Goal: Information Seeking & Learning: Learn about a topic

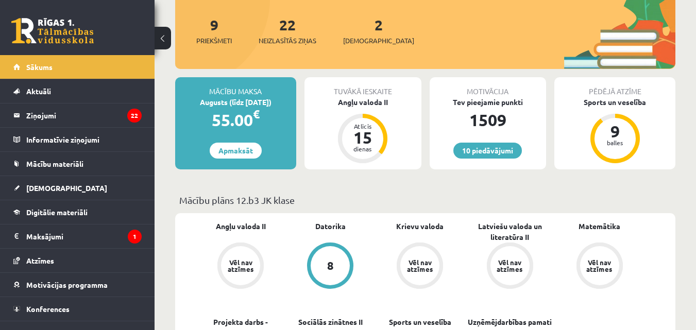
scroll to position [240, 0]
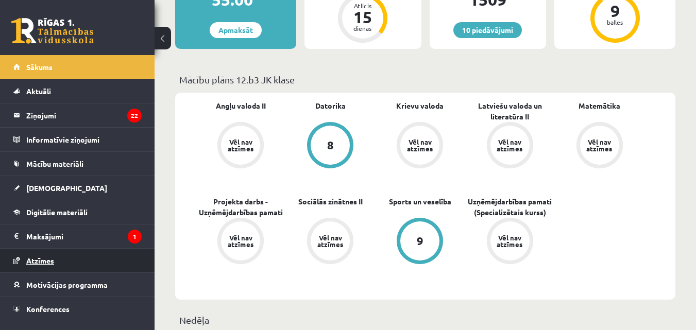
click at [75, 257] on link "Atzīmes" at bounding box center [77, 261] width 128 height 24
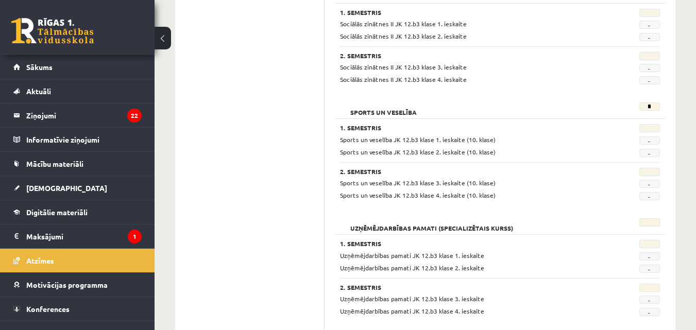
scroll to position [907, 0]
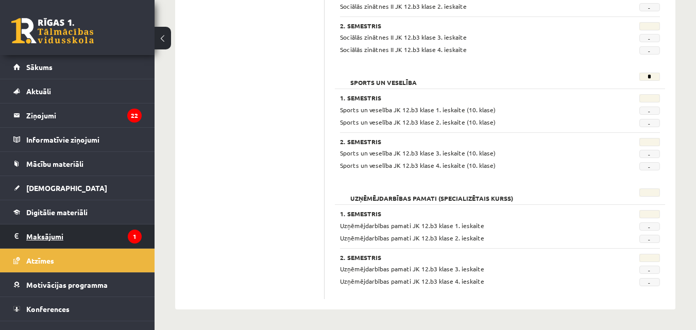
click at [83, 226] on legend "Maksājumi 1" at bounding box center [83, 237] width 115 height 24
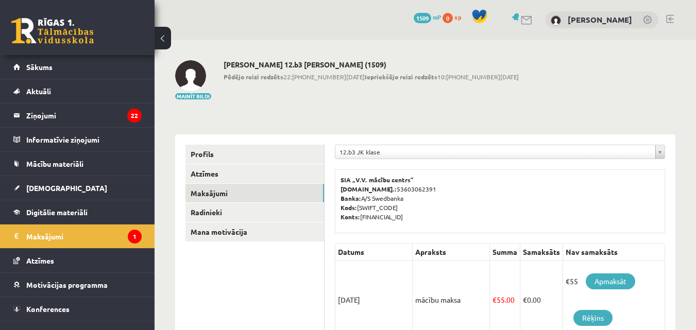
click at [377, 145] on div "12.b3 JK klase" at bounding box center [500, 152] width 330 height 14
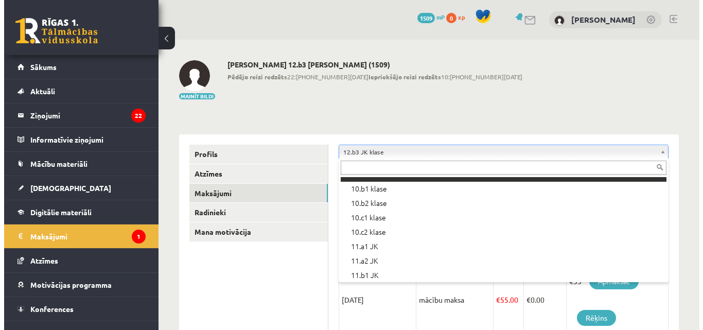
scroll to position [173, 0]
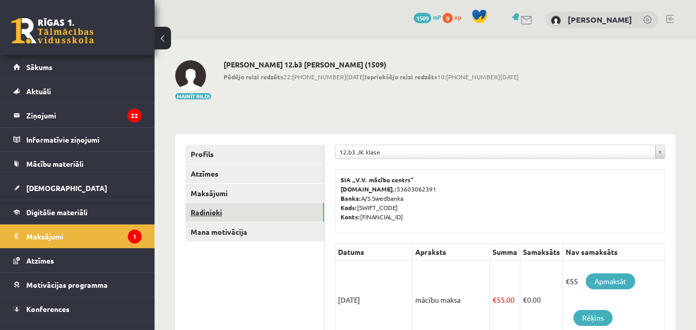
click at [250, 209] on link "Radinieki" at bounding box center [254, 212] width 139 height 19
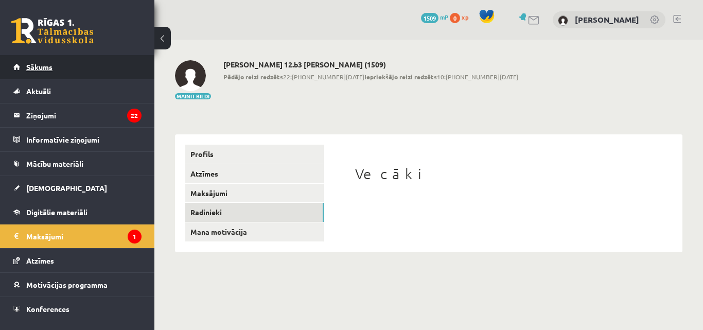
click at [89, 70] on link "Sākums" at bounding box center [77, 67] width 128 height 24
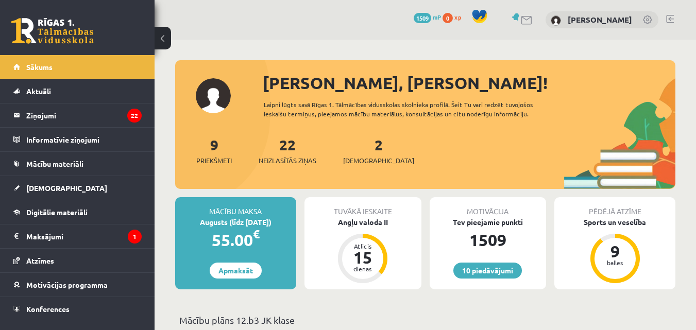
click at [513, 270] on link "10 piedāvājumi" at bounding box center [487, 271] width 68 height 16
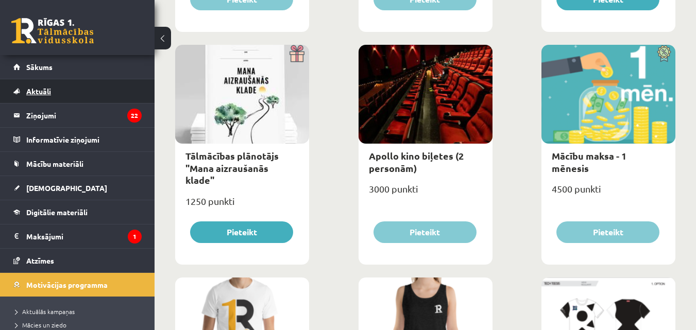
scroll to position [360, 0]
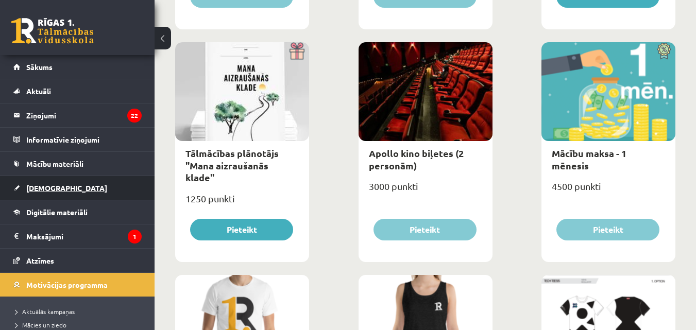
click at [62, 187] on link "[DEMOGRAPHIC_DATA]" at bounding box center [77, 188] width 128 height 24
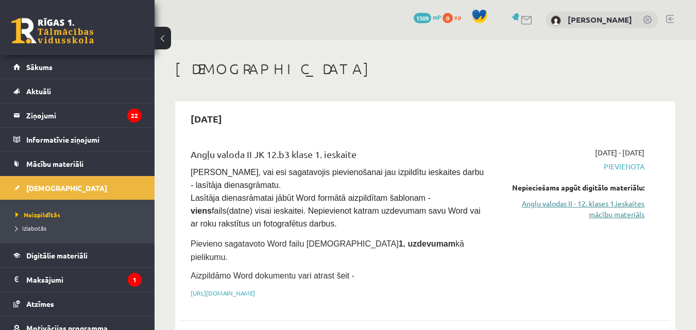
click at [583, 208] on link "Angļu valodas II - 12. klases 1.ieskaites mācību materiāls" at bounding box center [573, 209] width 141 height 22
click at [255, 289] on link "[URL][DOMAIN_NAME]" at bounding box center [223, 293] width 64 height 8
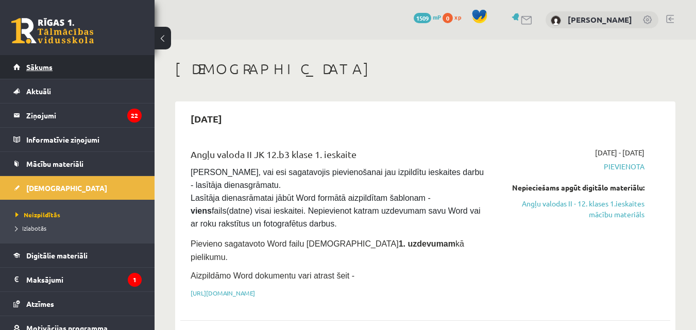
click at [52, 64] on span "Sākums" at bounding box center [39, 66] width 26 height 9
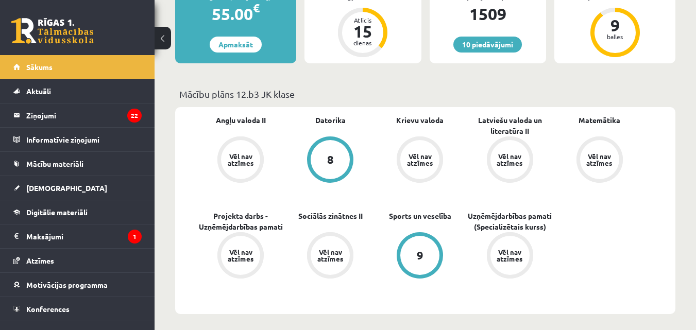
scroll to position [208, 0]
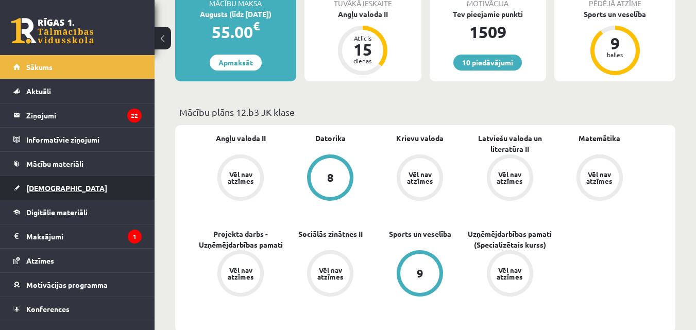
click at [73, 189] on link "[DEMOGRAPHIC_DATA]" at bounding box center [77, 188] width 128 height 24
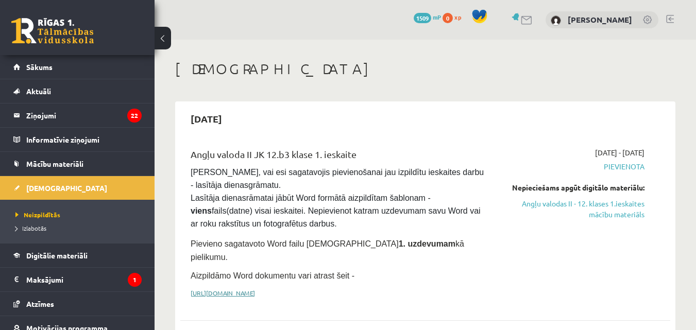
click at [255, 289] on link "https://drive.google.com/drive/folders/1IHE_ip15KOAbO2Se1NDGwZ2e__vlzPUf?usp=sh…" at bounding box center [223, 293] width 64 height 8
click at [601, 211] on link "Angļu valodas II - 12. klases 1.ieskaites mācību materiāls" at bounding box center [573, 209] width 141 height 22
click at [627, 206] on link "Angļu valodas II - 12. klases 1.ieskaites mācību materiāls" at bounding box center [573, 209] width 141 height 22
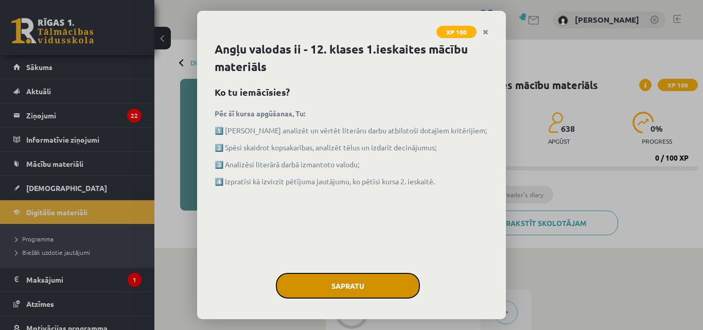
click at [396, 279] on button "Sapratu" at bounding box center [348, 286] width 144 height 26
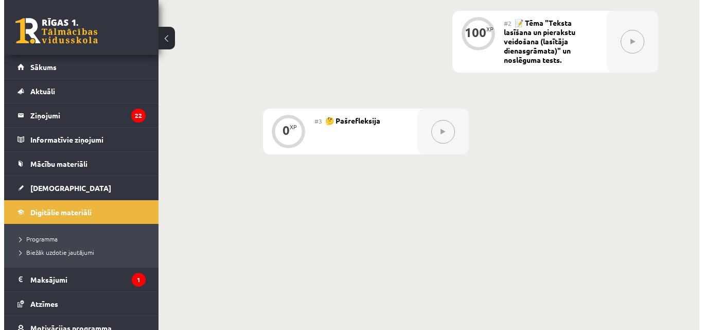
scroll to position [240, 0]
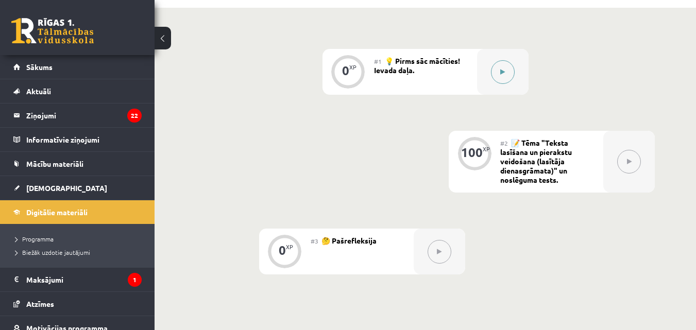
click at [494, 68] on button at bounding box center [503, 72] width 24 height 24
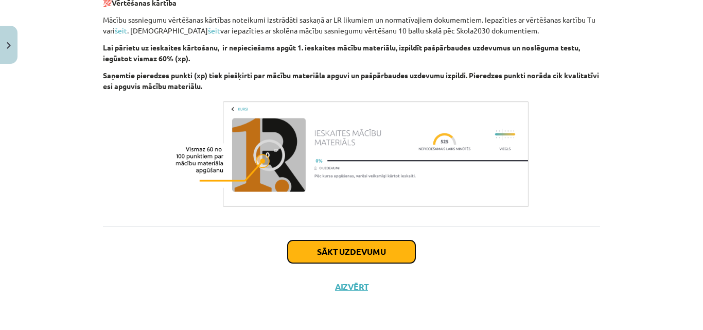
click at [354, 262] on button "Sākt uzdevumu" at bounding box center [352, 251] width 128 height 23
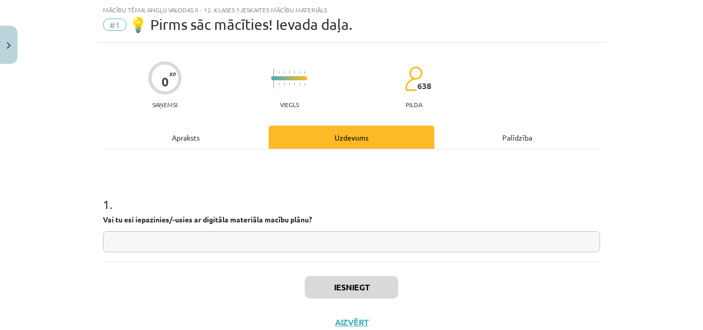
click at [281, 240] on input "text" at bounding box center [351, 241] width 497 height 21
click at [357, 290] on button "Iesniegt" at bounding box center [352, 287] width 94 height 23
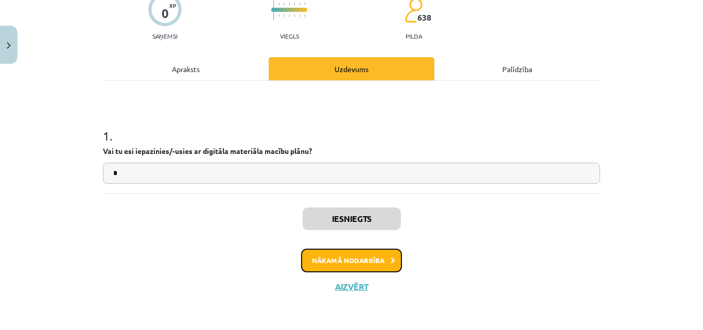
click at [346, 260] on button "Nākamā nodarbība" at bounding box center [351, 261] width 101 height 24
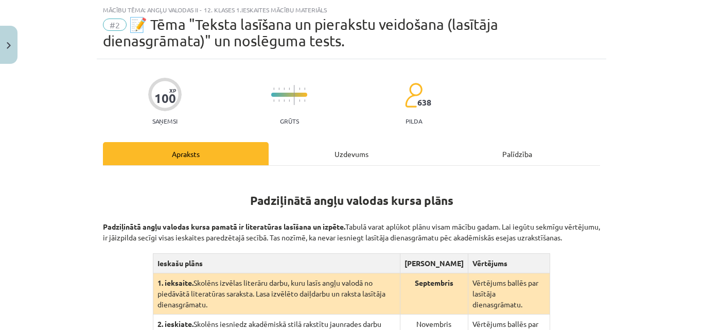
scroll to position [266, 0]
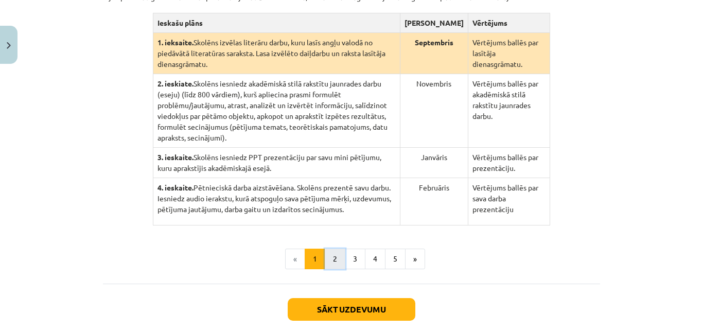
click at [325, 249] on button "2" at bounding box center [335, 259] width 21 height 21
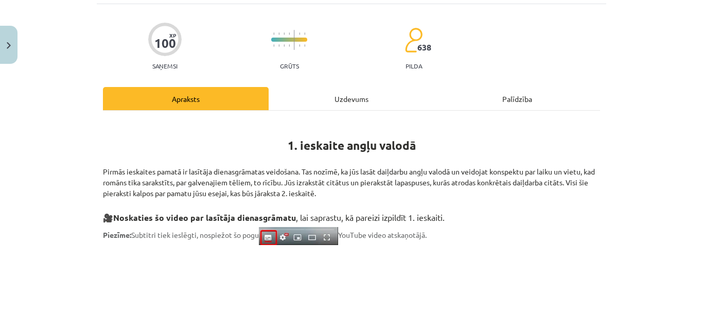
scroll to position [201, 0]
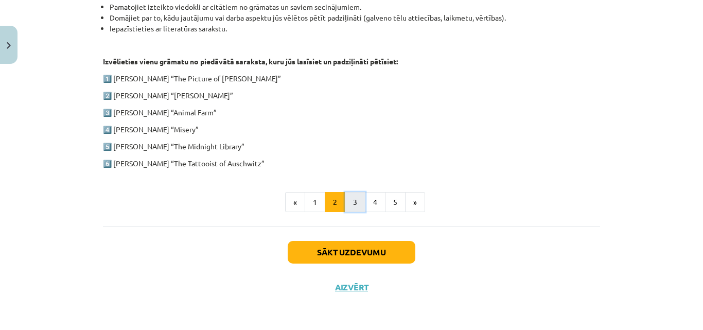
click at [350, 203] on button "3" at bounding box center [355, 202] width 21 height 21
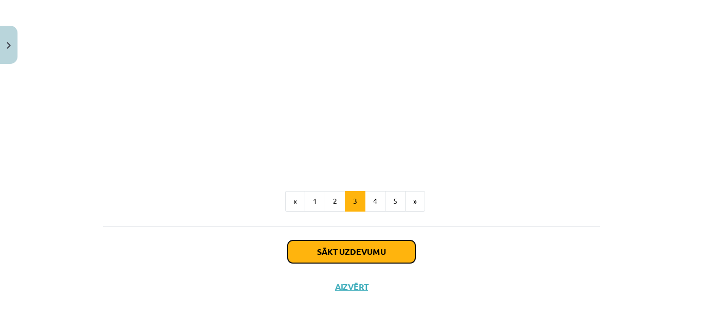
click at [379, 252] on button "Sākt uzdevumu" at bounding box center [352, 251] width 128 height 23
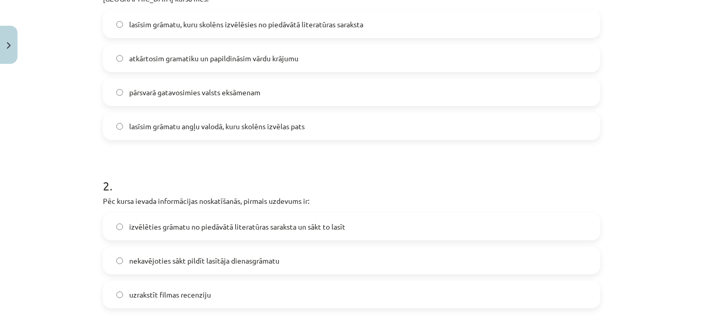
scroll to position [240, 0]
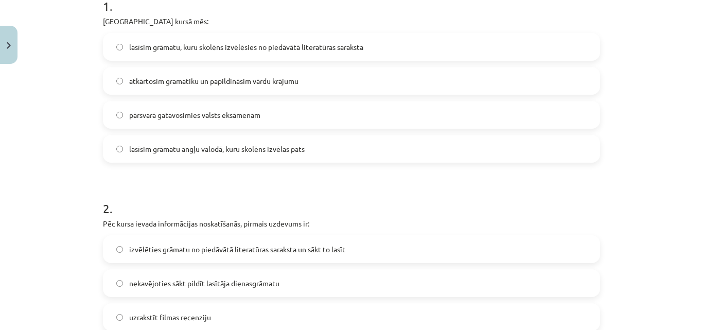
click at [339, 77] on label "atkārtosim gramatiku un papildināsim vārdu krājumu" at bounding box center [351, 81] width 495 height 26
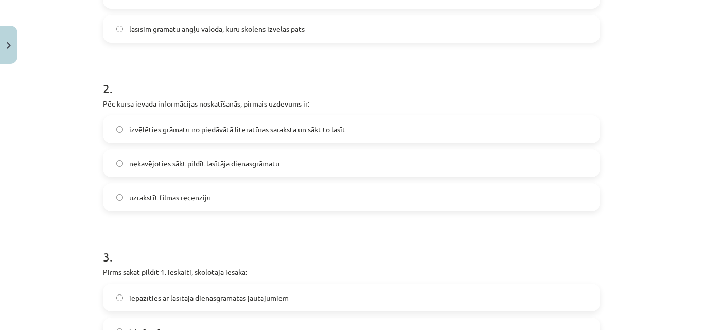
click at [227, 170] on label "nekavējoties sākt pildīt lasītāja dienasgrāmatu" at bounding box center [351, 163] width 495 height 26
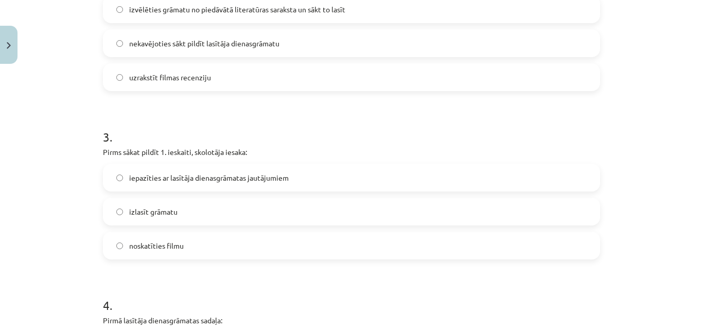
click at [260, 182] on span "iepazīties ar lasītāja dienasgrāmatas jautājumiem" at bounding box center [209, 178] width 160 height 11
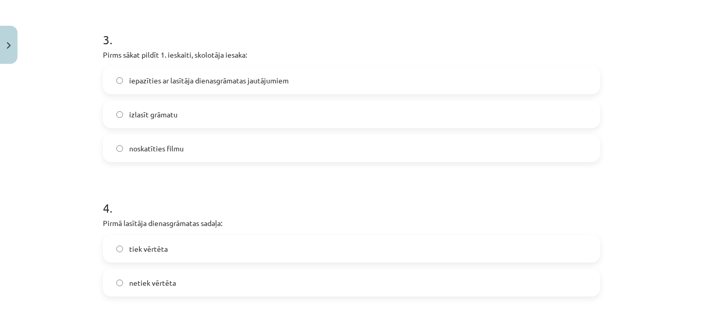
scroll to position [601, 0]
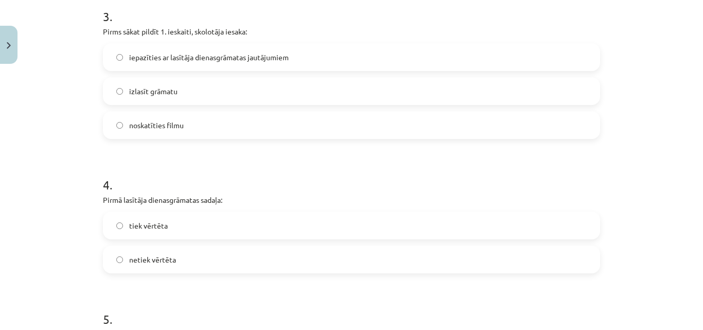
click at [233, 221] on label "tiek vērtēta" at bounding box center [351, 226] width 495 height 26
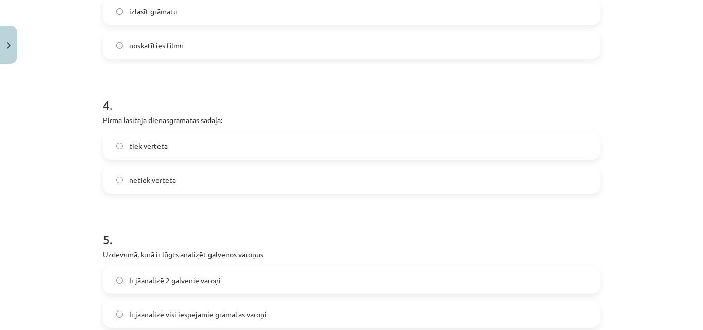
scroll to position [721, 0]
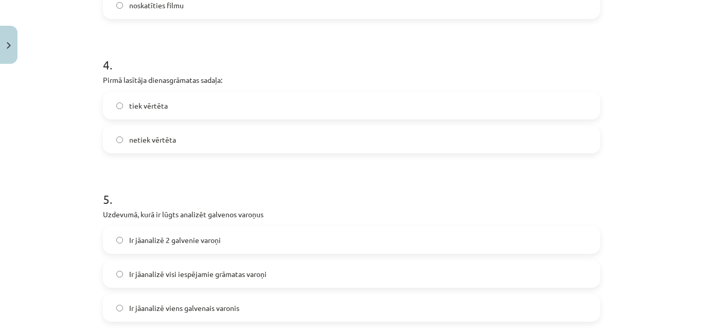
click at [210, 150] on label "netiek vērtēta" at bounding box center [351, 140] width 495 height 26
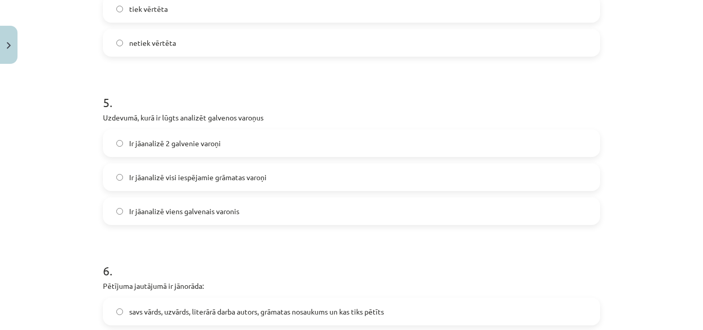
scroll to position [841, 0]
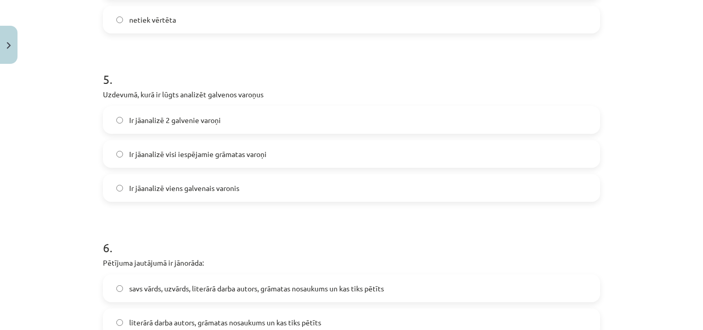
click at [266, 186] on label "Ir jāanalizē viens galvenais varonis" at bounding box center [351, 188] width 495 height 26
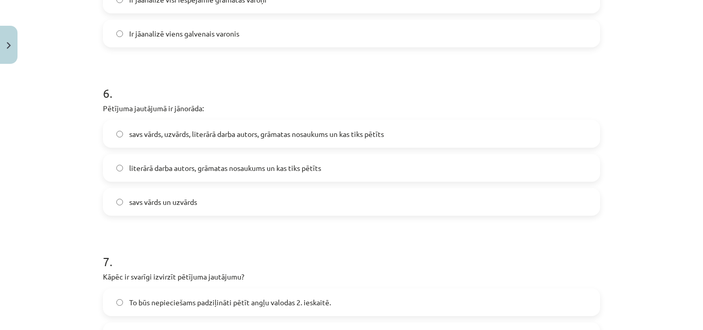
scroll to position [961, 0]
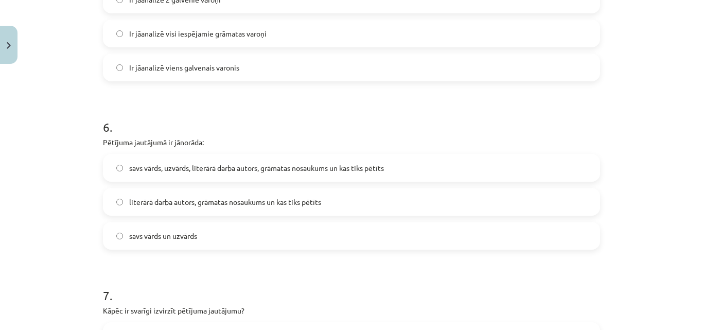
click at [268, 175] on label "savs vārds, uzvārds, literārā darba autors, grāmatas nosaukums un kas tiks pētī…" at bounding box center [351, 168] width 495 height 26
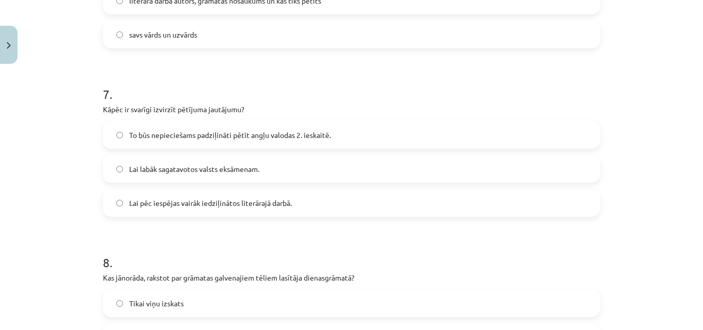
scroll to position [1201, 0]
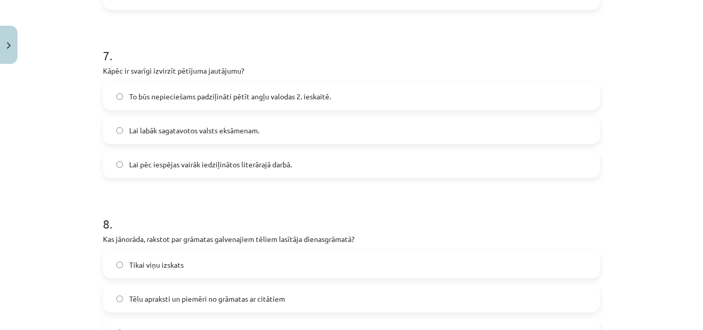
click at [245, 145] on div "To būs nepieciešams padziļināti pētīt angļu valodas 2. ieskaitē. Lai labāk saga…" at bounding box center [351, 130] width 497 height 96
click at [255, 135] on span "Lai labāk sagatavotos valsts eksāmenam." at bounding box center [194, 130] width 130 height 11
click at [240, 281] on div "Tikai viņu izskats Tēlu apraksti un piemēri no grāmatas ar citātiem Tikai viņu …" at bounding box center [351, 299] width 497 height 96
click at [240, 299] on span "Tēlu apraksti un piemēri no grāmatas ar citātiem" at bounding box center [207, 299] width 156 height 11
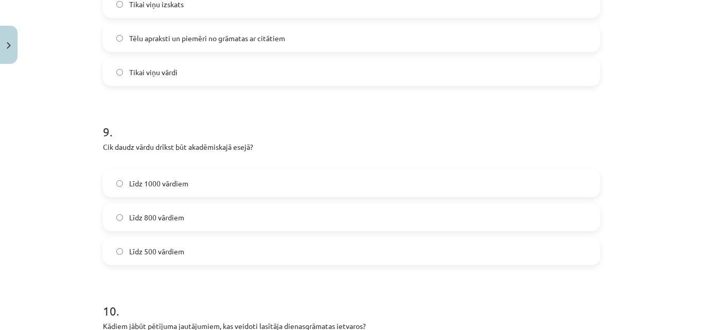
scroll to position [1562, 0]
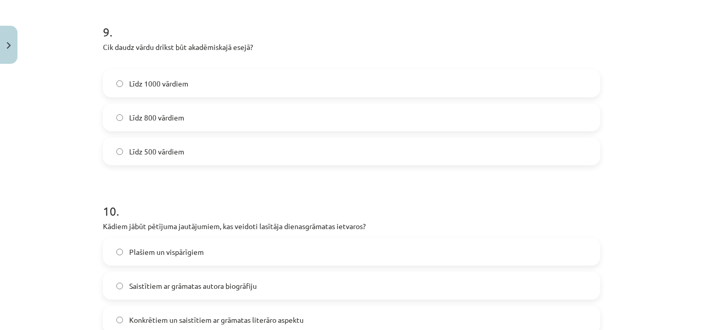
click at [215, 153] on label "Līdz 500 vārdiem" at bounding box center [351, 152] width 495 height 26
click at [214, 112] on label "Līdz 800 vārdiem" at bounding box center [351, 118] width 495 height 26
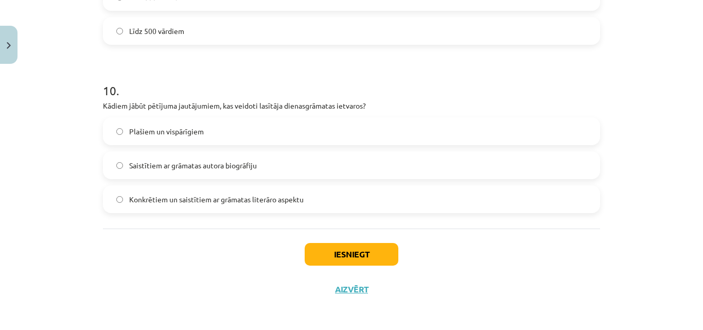
click at [213, 168] on span "Saistītiem ar grāmatas autora biogrāfiju" at bounding box center [193, 165] width 128 height 11
click at [353, 264] on button "Iesniegt" at bounding box center [352, 254] width 94 height 23
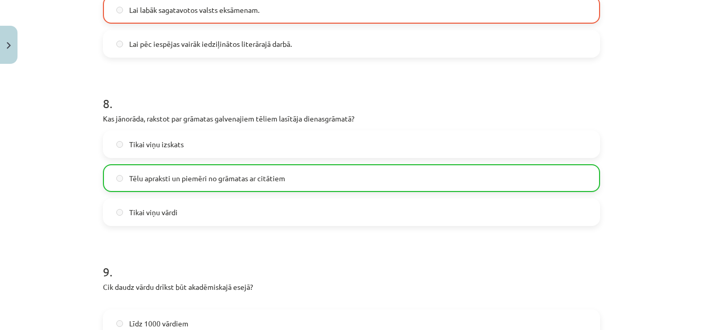
scroll to position [1718, 0]
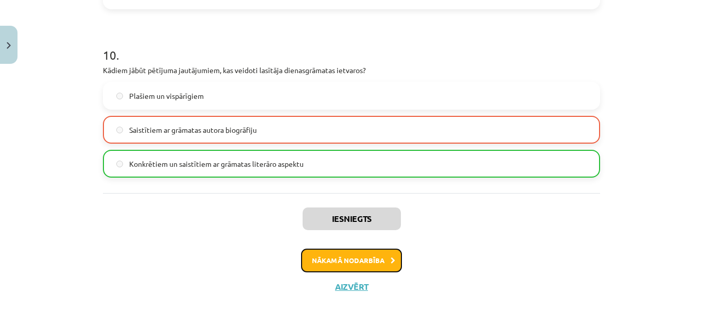
click at [354, 264] on button "Nākamā nodarbība" at bounding box center [351, 261] width 101 height 24
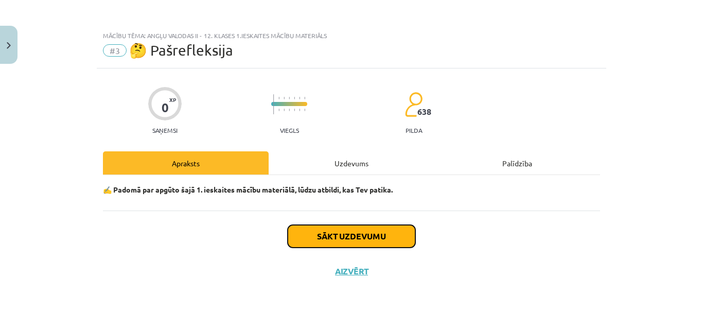
click at [349, 233] on button "Sākt uzdevumu" at bounding box center [352, 236] width 128 height 23
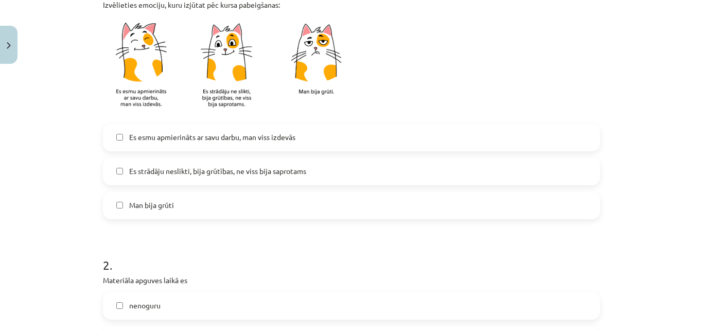
click at [281, 207] on label "Man bija grūti" at bounding box center [351, 206] width 495 height 26
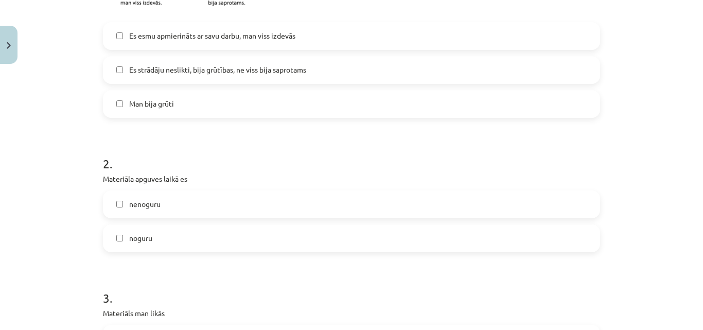
scroll to position [360, 0]
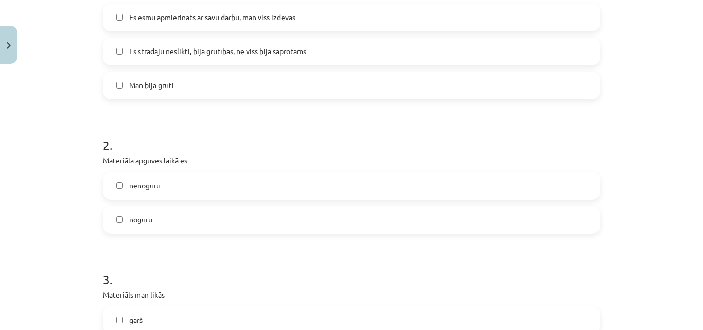
click at [214, 25] on label "Es esmu apmierināts ar savu darbu, man viss izdevās" at bounding box center [351, 18] width 495 height 26
click at [214, 76] on label "Man bija grūti" at bounding box center [351, 86] width 495 height 26
click at [191, 215] on label "noguru" at bounding box center [351, 220] width 495 height 26
click at [199, 190] on label "nenoguru" at bounding box center [351, 186] width 495 height 26
click at [198, 210] on label "noguru" at bounding box center [351, 220] width 495 height 26
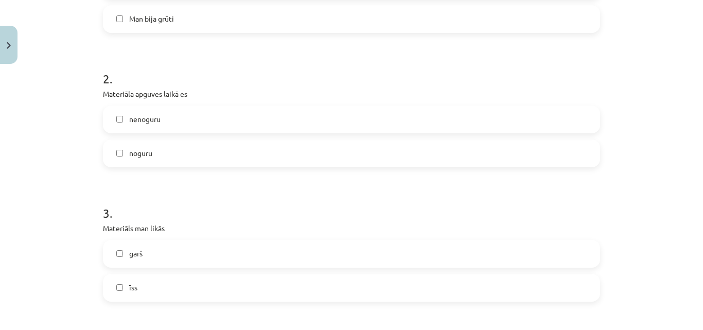
scroll to position [480, 0]
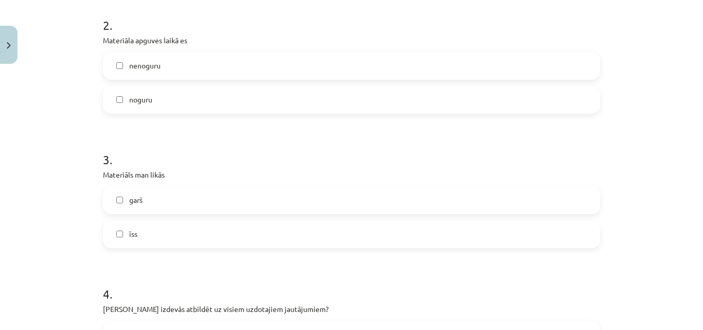
click at [190, 230] on label "īss" at bounding box center [351, 234] width 495 height 26
click at [196, 205] on label "garš" at bounding box center [351, 200] width 495 height 26
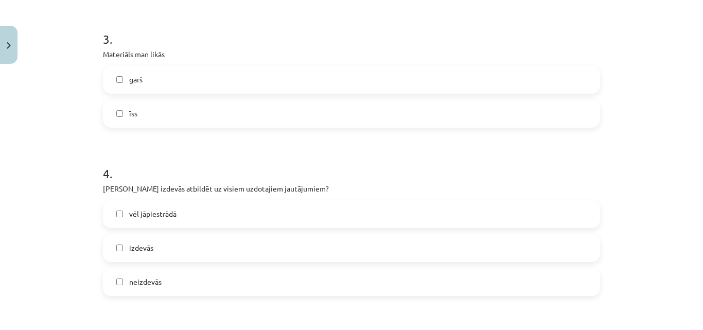
click at [194, 245] on label "izdevās" at bounding box center [351, 248] width 495 height 26
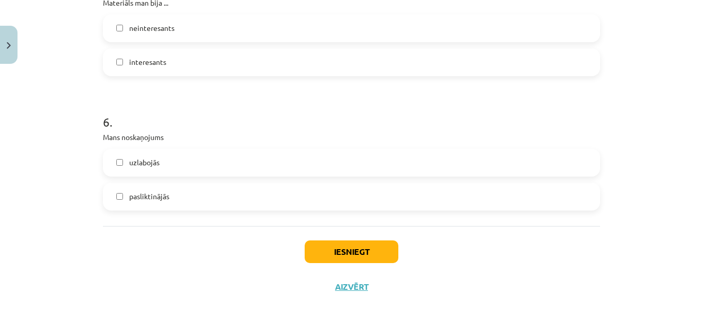
click at [240, 165] on label "uzlabojās" at bounding box center [351, 163] width 495 height 26
click at [349, 244] on button "Iesniegt" at bounding box center [352, 251] width 94 height 23
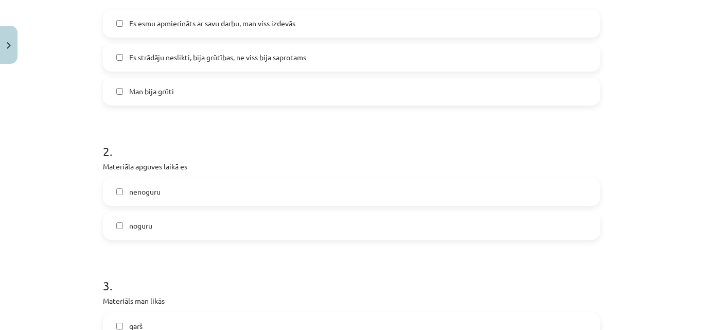
scroll to position [0, 0]
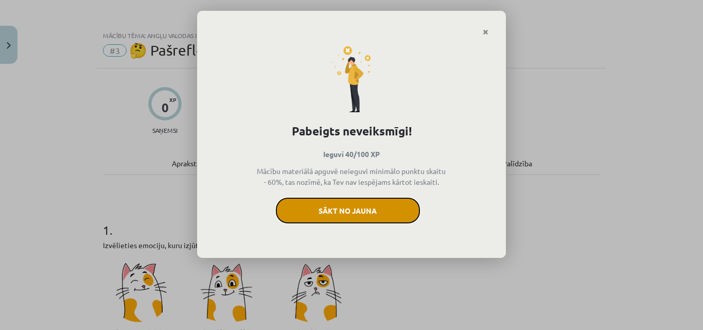
click at [404, 208] on button "Sākt no jauna" at bounding box center [348, 211] width 144 height 26
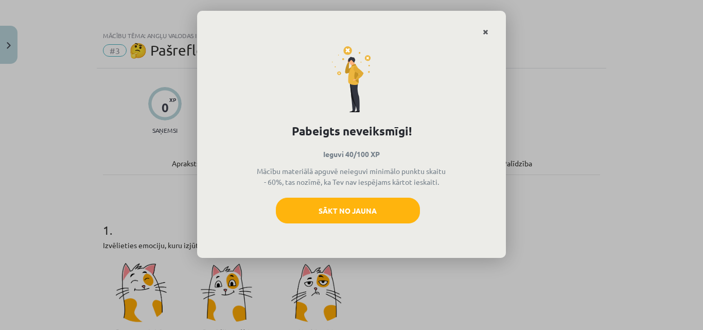
click at [488, 29] on icon "Close" at bounding box center [486, 32] width 6 height 7
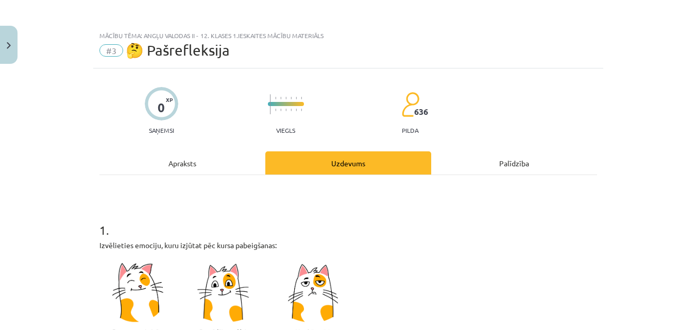
click at [188, 173] on div "Apraksts" at bounding box center [182, 162] width 166 height 23
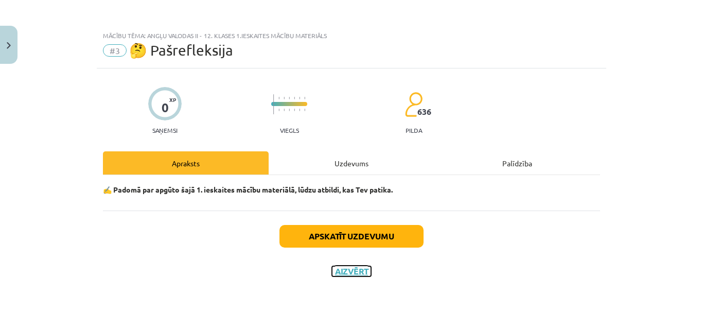
click at [343, 269] on button "Aizvērt" at bounding box center [351, 271] width 39 height 10
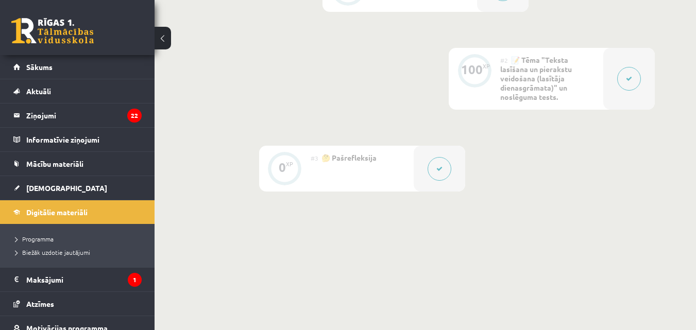
scroll to position [366, 0]
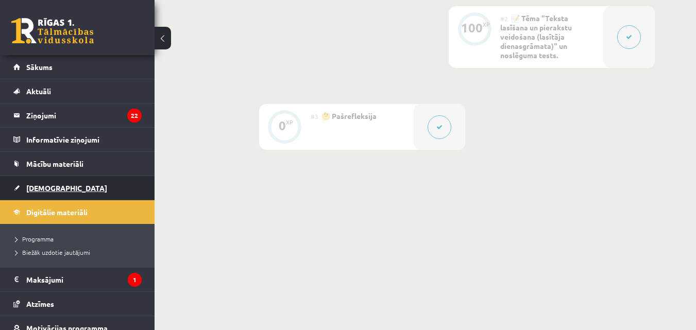
click at [68, 184] on link "[DEMOGRAPHIC_DATA]" at bounding box center [77, 188] width 128 height 24
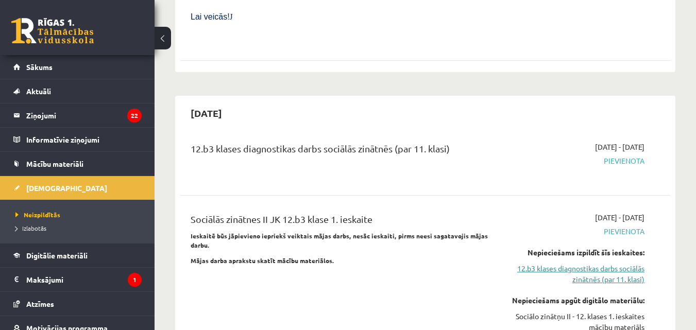
scroll to position [841, 0]
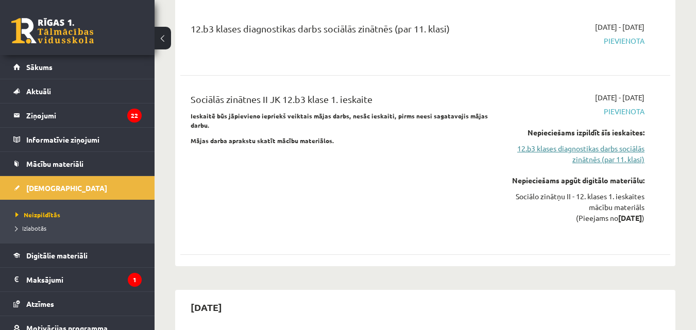
click at [603, 143] on link "12.b3 klases diagnostikas darbs sociālās zinātnēs (par 11. klasi)" at bounding box center [573, 154] width 141 height 22
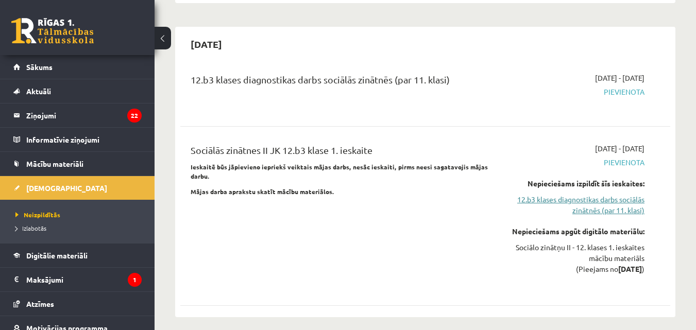
click at [579, 194] on link "12.b3 klases diagnostikas darbs sociālās zinātnēs (par 11. klasi)" at bounding box center [573, 205] width 141 height 22
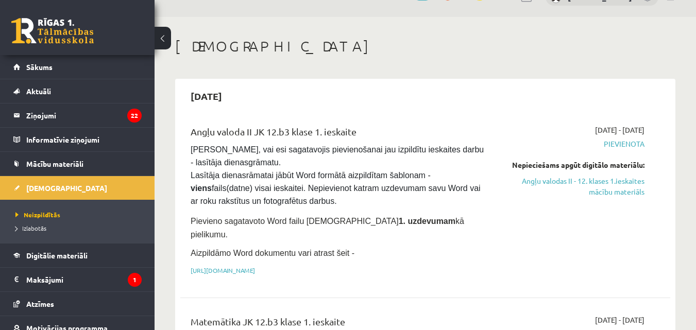
scroll to position [0, 0]
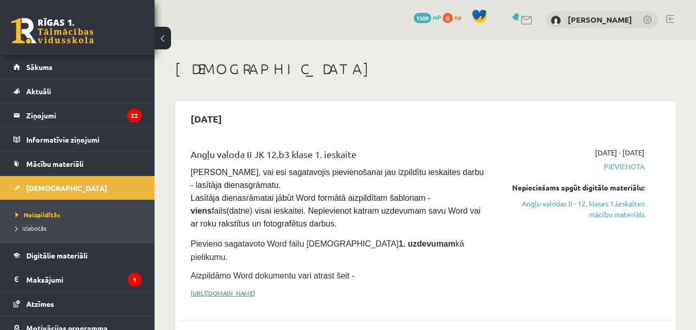
click at [255, 289] on link "https://drive.google.com/drive/folders/1IHE_ip15KOAbO2Se1NDGwZ2e__vlzPUf?usp=sh…" at bounding box center [223, 293] width 64 height 8
click at [567, 204] on link "Angļu valodas II - 12. klases 1.ieskaites mācību materiāls" at bounding box center [573, 209] width 141 height 22
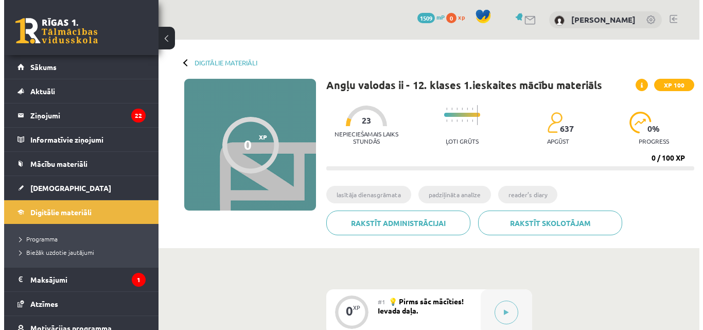
scroll to position [245, 0]
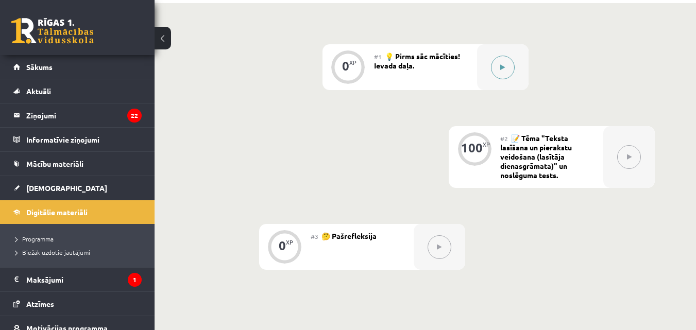
click at [495, 63] on button at bounding box center [503, 68] width 24 height 24
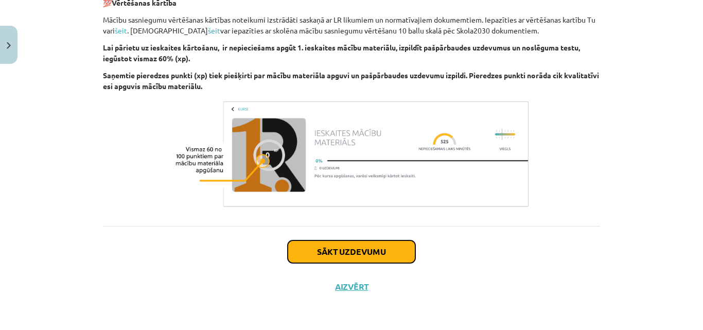
click at [402, 250] on button "Sākt uzdevumu" at bounding box center [352, 251] width 128 height 23
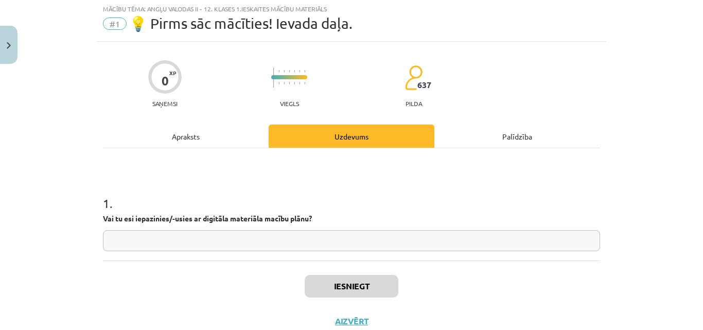
scroll to position [26, 0]
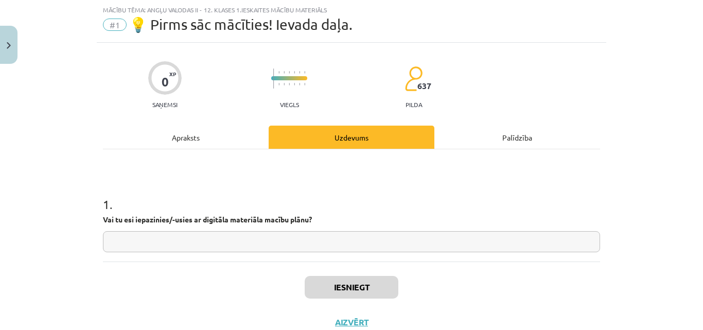
click at [404, 242] on input "text" at bounding box center [351, 241] width 497 height 21
click at [363, 281] on button "Iesniegt" at bounding box center [352, 287] width 94 height 23
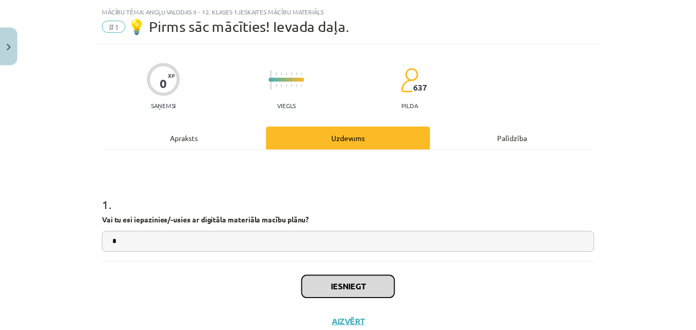
scroll to position [61, 0]
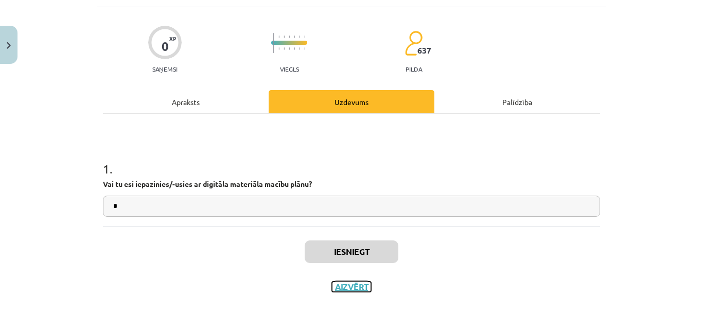
click at [350, 283] on button "Aizvērt" at bounding box center [351, 287] width 39 height 10
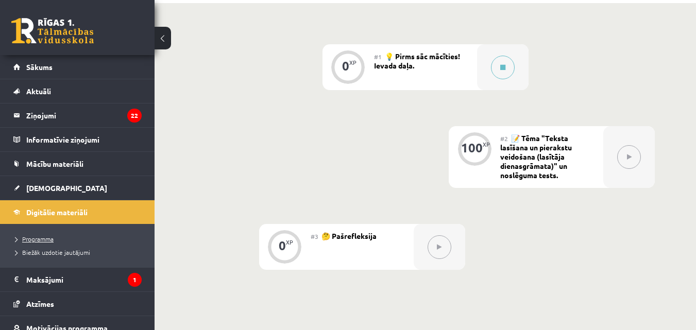
click at [63, 240] on link "Programma" at bounding box center [79, 238] width 129 height 9
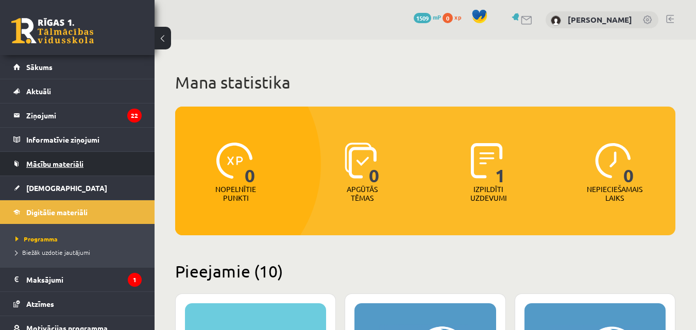
click at [83, 163] on span "Mācību materiāli" at bounding box center [54, 163] width 57 height 9
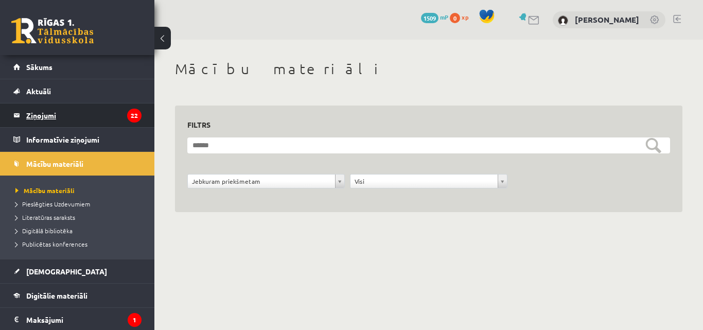
click at [77, 122] on legend "Ziņojumi 22" at bounding box center [83, 116] width 115 height 24
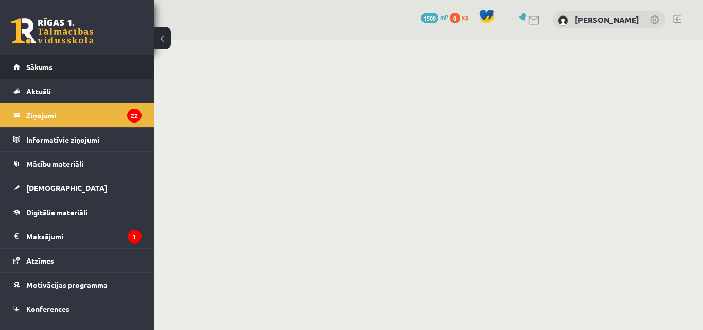
click at [73, 60] on link "Sākums" at bounding box center [77, 67] width 128 height 24
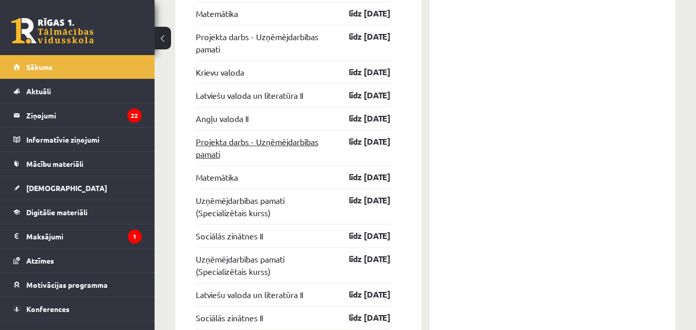
scroll to position [1414, 0]
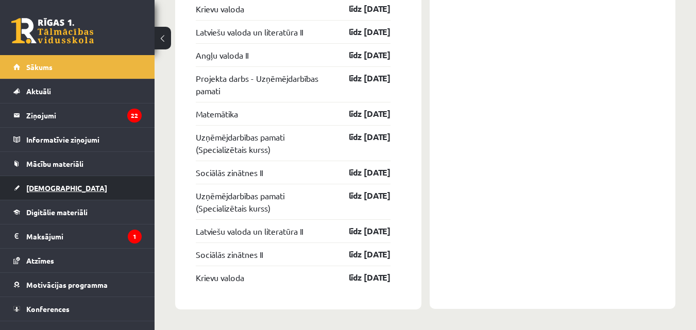
click at [61, 188] on link "[DEMOGRAPHIC_DATA]" at bounding box center [77, 188] width 128 height 24
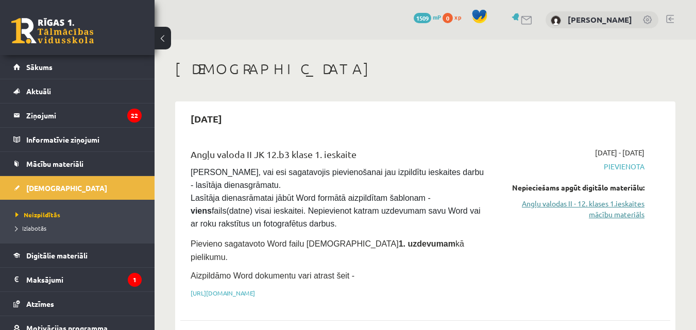
click at [601, 208] on link "Angļu valodas II - 12. klases 1.ieskaites mācību materiāls" at bounding box center [573, 209] width 141 height 22
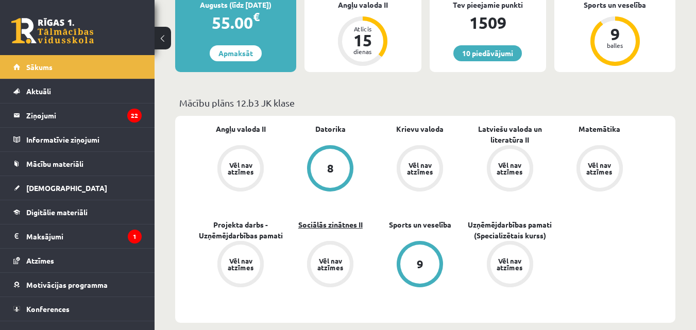
scroll to position [240, 0]
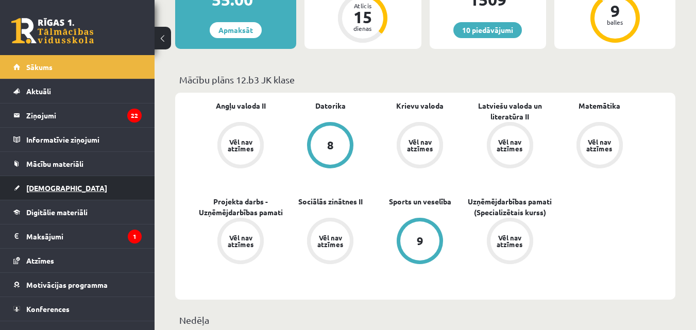
click at [82, 185] on link "[DEMOGRAPHIC_DATA]" at bounding box center [77, 188] width 128 height 24
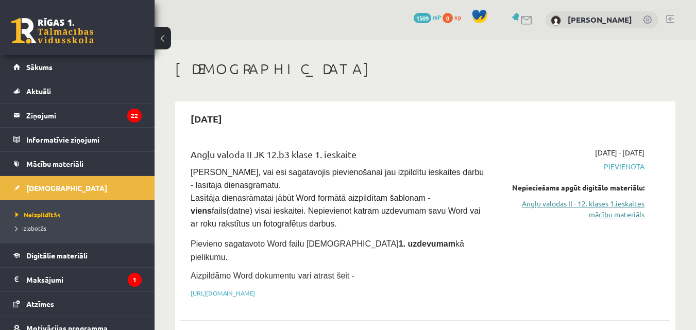
click at [592, 209] on link "Angļu valodas II - 12. klases 1.ieskaites mācību materiāls" at bounding box center [573, 209] width 141 height 22
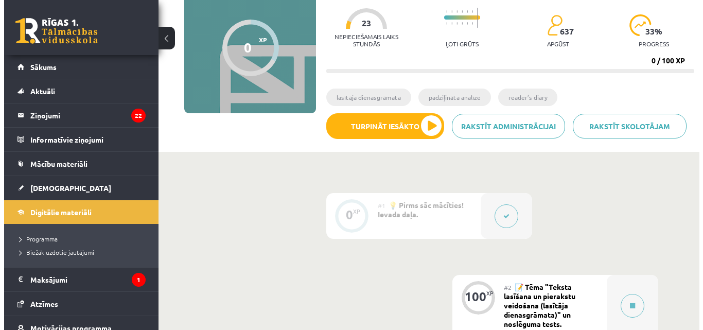
scroll to position [120, 0]
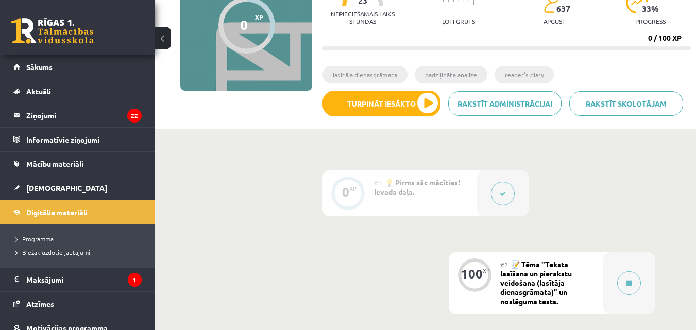
click at [481, 196] on div at bounding box center [502, 193] width 51 height 46
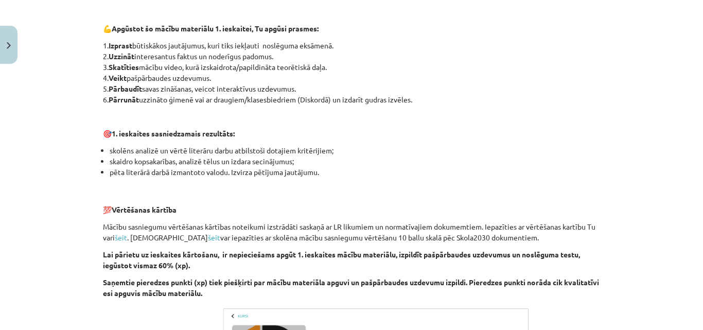
scroll to position [307, 0]
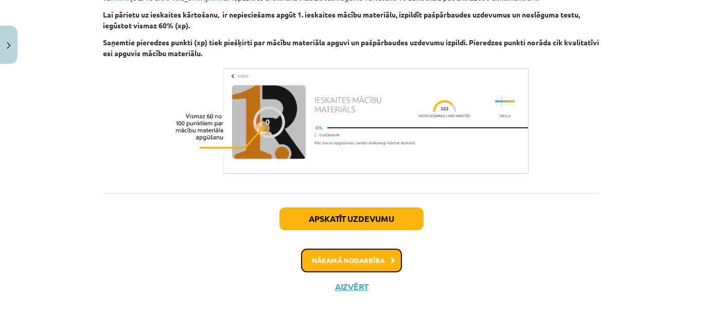
click at [378, 264] on button "Nākamā nodarbība" at bounding box center [351, 261] width 101 height 24
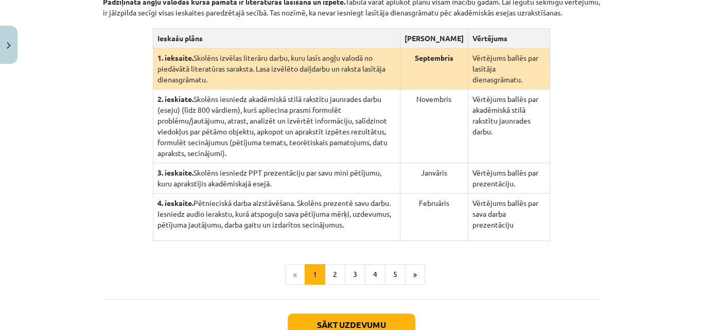
scroll to position [313, 0]
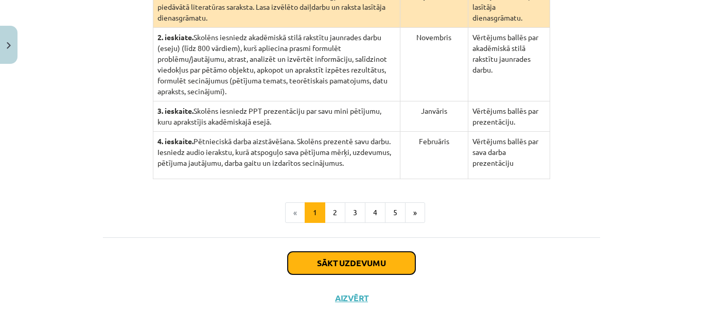
click at [378, 252] on button "Sākt uzdevumu" at bounding box center [352, 263] width 128 height 23
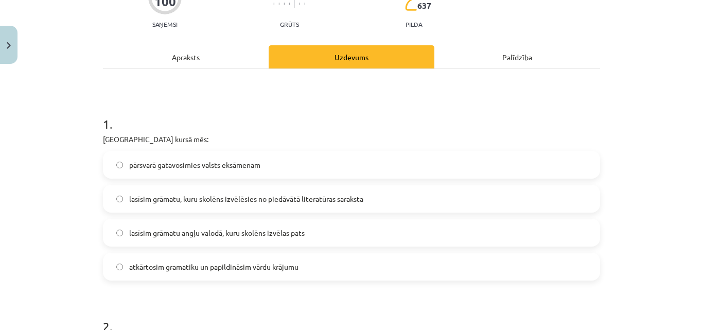
scroll to position [146, 0]
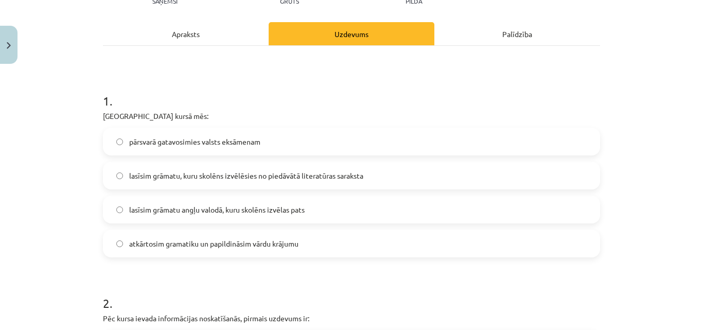
click at [391, 175] on label "lasīsim grāmatu, kuru skolēns izvēlēsies no piedāvātā literatūras saraksta" at bounding box center [351, 176] width 495 height 26
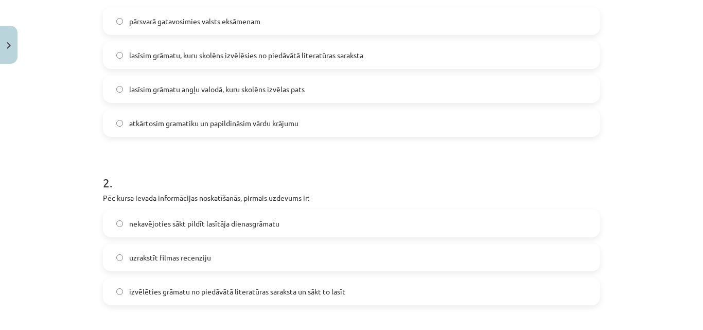
click at [363, 293] on label "izvēlēties grāmatu no piedāvātā literatūras saraksta un sākt to lasīt" at bounding box center [351, 292] width 495 height 26
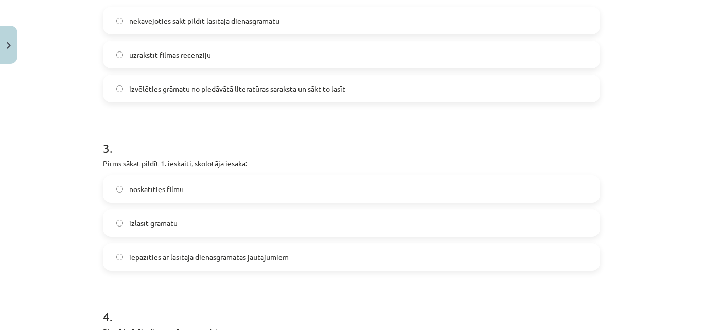
scroll to position [506, 0]
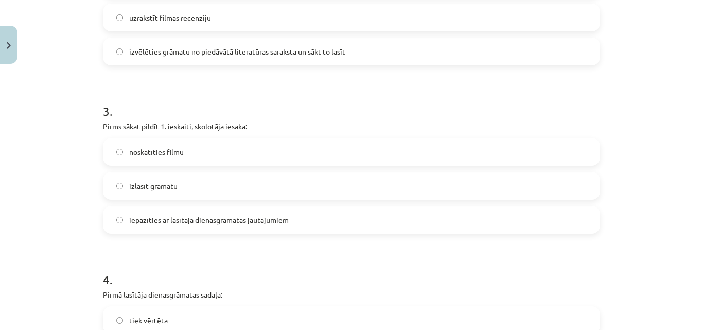
click at [164, 188] on span "izlasīt grāmatu" at bounding box center [153, 186] width 48 height 11
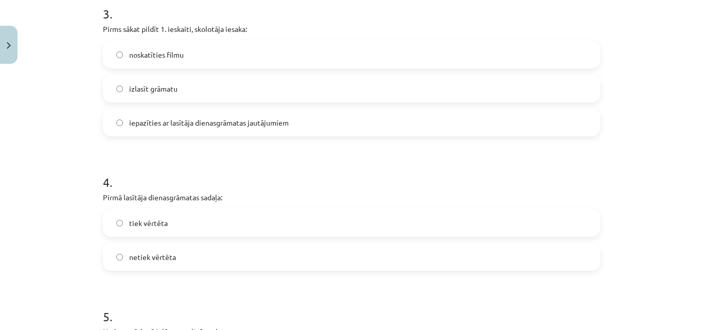
scroll to position [627, 0]
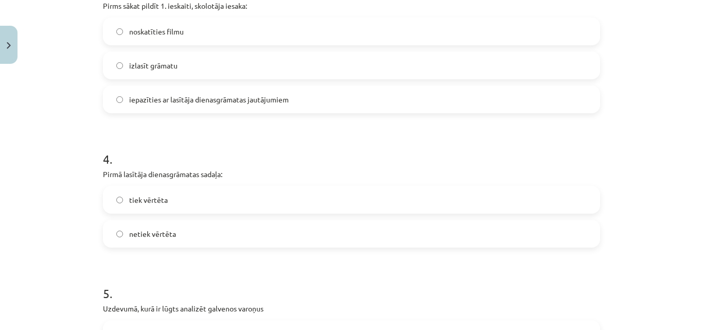
click at [153, 200] on span "tiek vērtēta" at bounding box center [148, 200] width 39 height 11
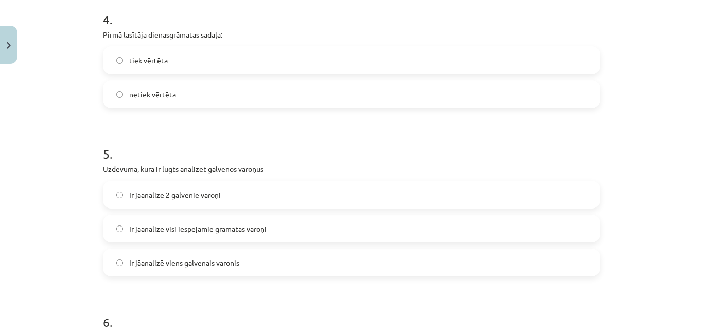
scroll to position [867, 0]
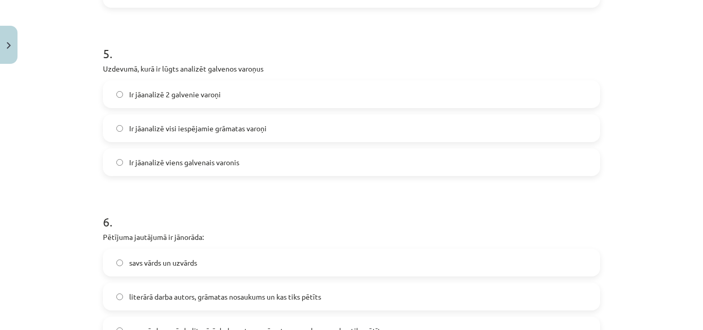
click at [151, 159] on span "Ir jāanalizē viens galvenais varonis" at bounding box center [184, 162] width 110 height 11
click at [167, 97] on span "Ir jāanalizē 2 galvenie varoņi" at bounding box center [175, 94] width 92 height 11
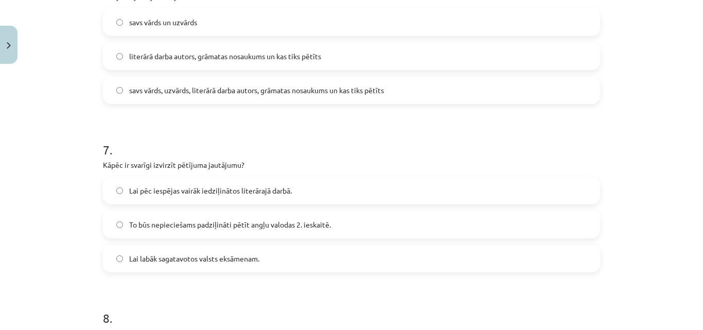
scroll to position [987, 0]
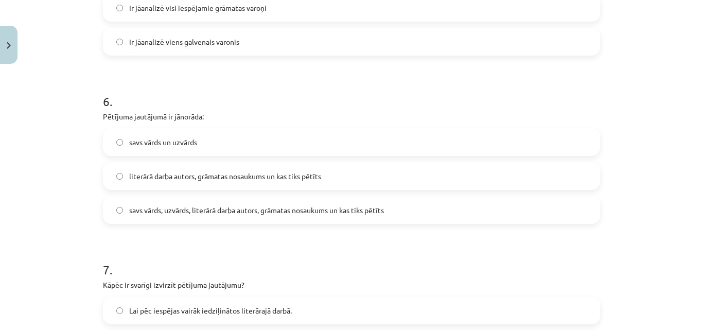
click at [166, 179] on span "literārā darba autors, grāmatas nosaukums un kas tiks pētīts" at bounding box center [225, 176] width 192 height 11
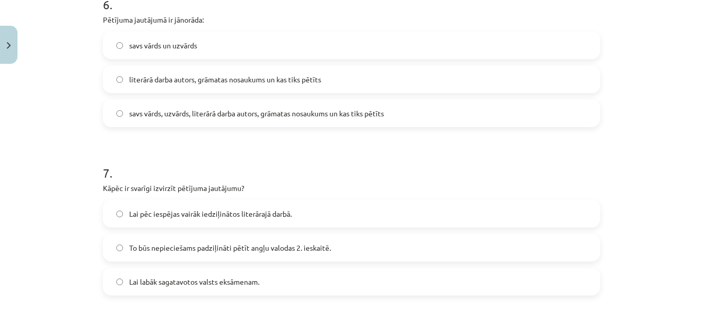
scroll to position [1107, 0]
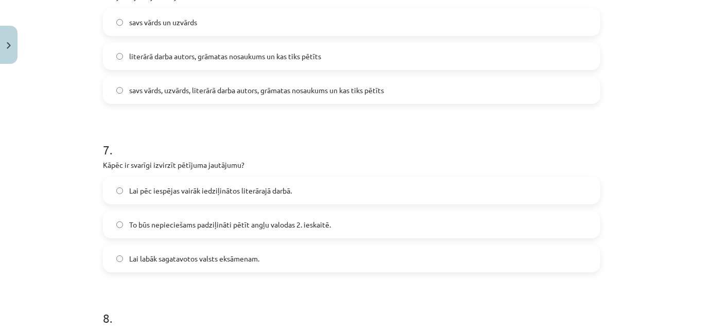
click at [363, 188] on label "Lai pēc iespējas vairāk iedziļinātos literārajā darbā." at bounding box center [351, 191] width 495 height 26
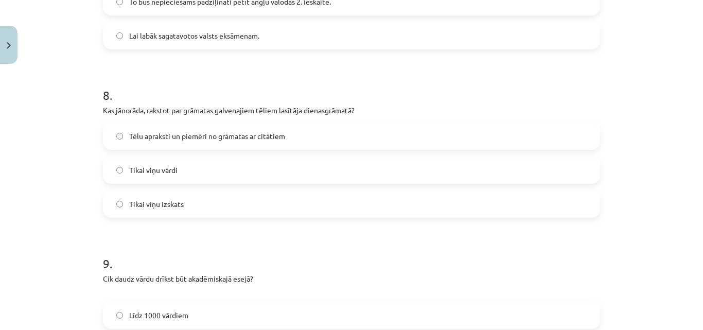
scroll to position [1348, 0]
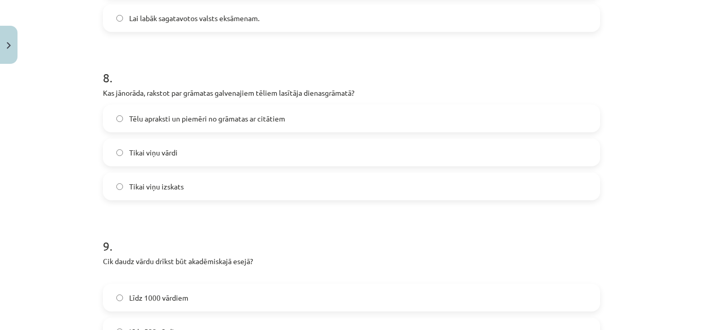
click at [313, 116] on label "Tēlu apraksti un piemēri no grāmatas ar citātiem" at bounding box center [351, 119] width 495 height 26
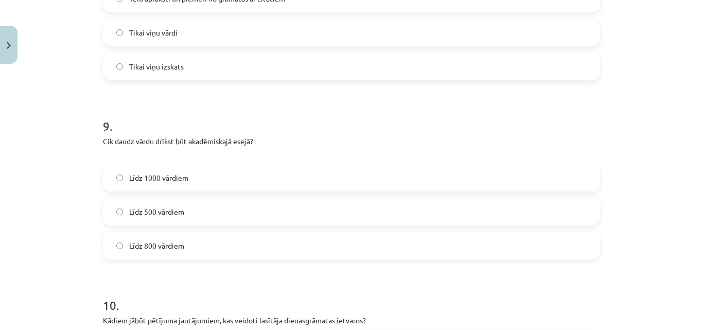
click at [228, 245] on label "Līdz 800 vārdiem" at bounding box center [351, 246] width 495 height 26
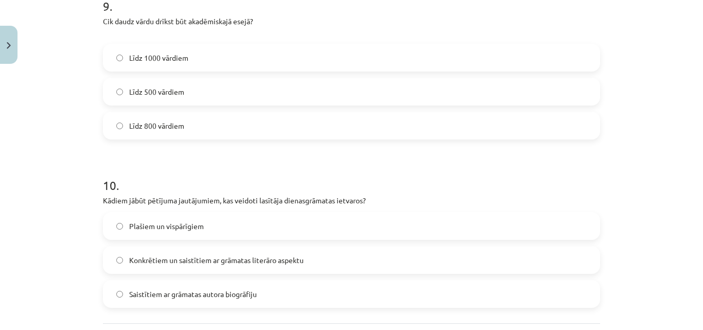
scroll to position [1685, 0]
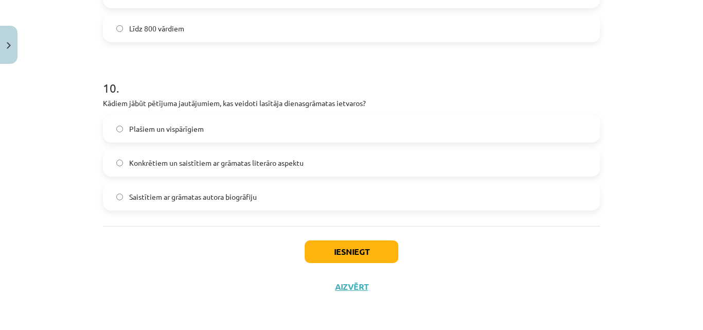
click at [304, 191] on label "Saistītiem ar grāmatas autora biogrāfiju" at bounding box center [351, 197] width 495 height 26
click at [354, 134] on label "Plašiem un vispārīgiem" at bounding box center [351, 129] width 495 height 26
click at [364, 166] on label "Konkrētiem un saistītiem ar grāmatas literāro aspektu" at bounding box center [351, 163] width 495 height 26
click at [364, 245] on button "Iesniegt" at bounding box center [352, 251] width 94 height 23
